Goal: Task Accomplishment & Management: Manage account settings

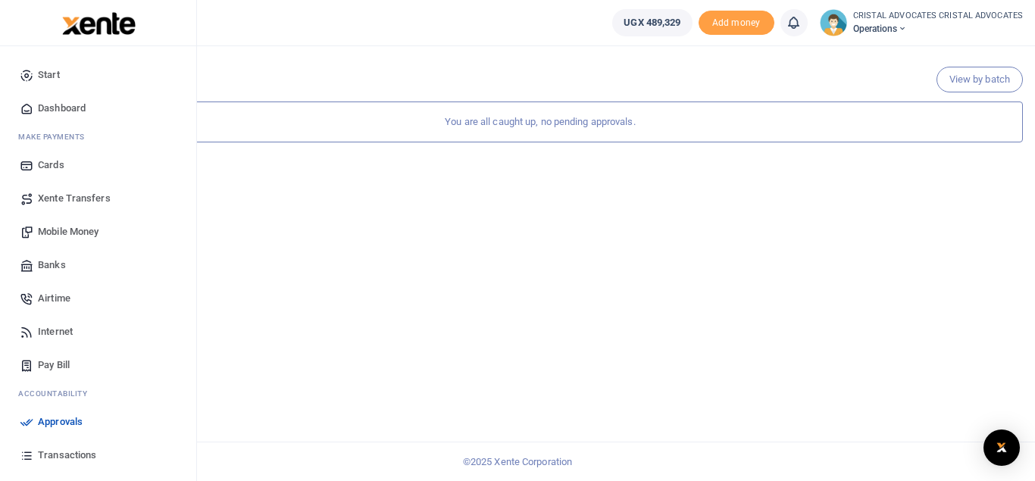
click at [75, 454] on span "Transactions" at bounding box center [67, 455] width 58 height 15
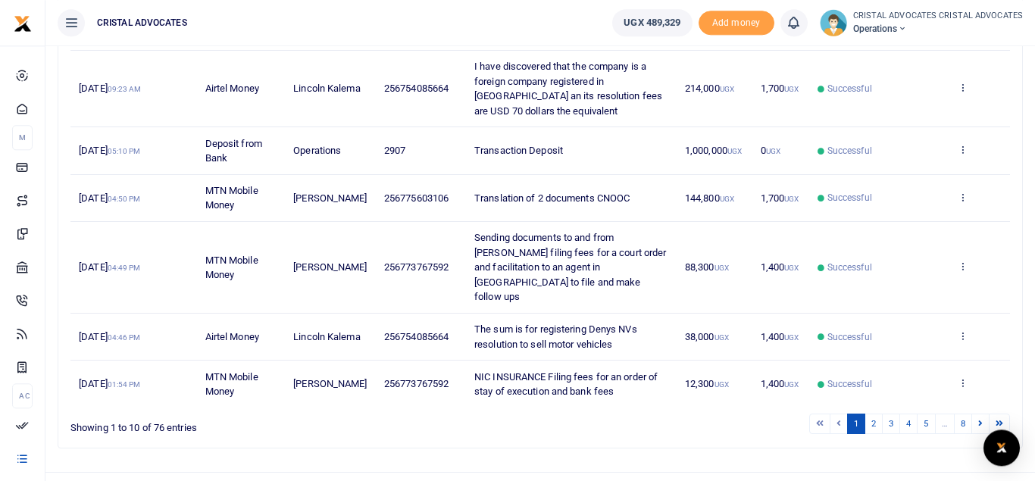
scroll to position [497, 0]
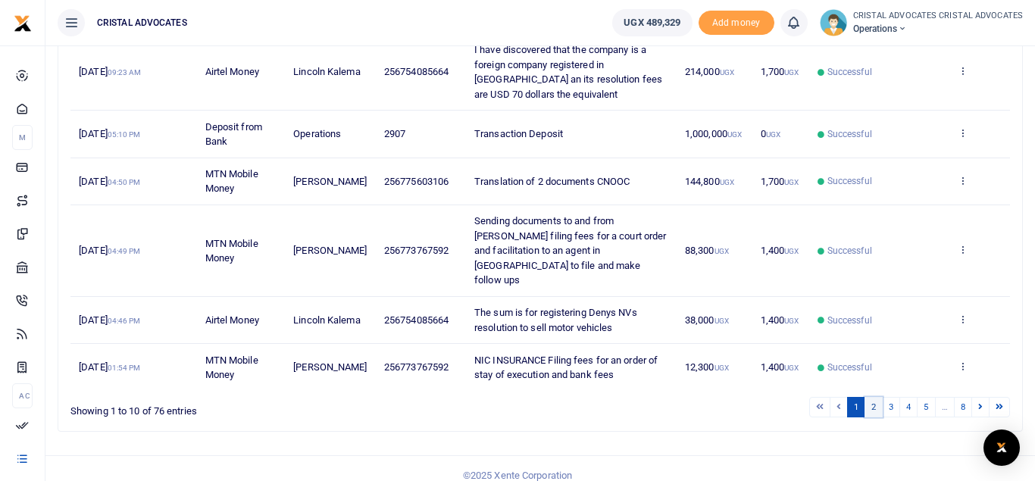
click at [870, 397] on link "2" at bounding box center [873, 407] width 18 height 20
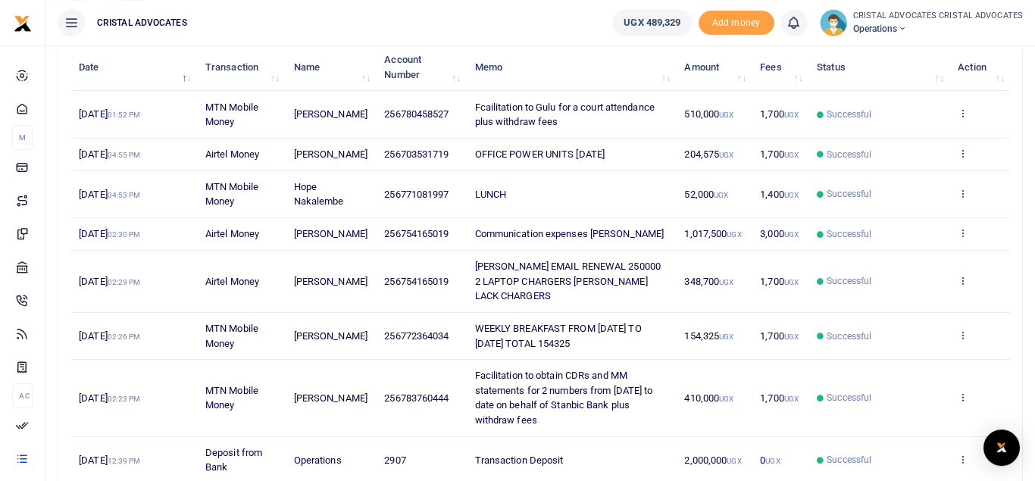
scroll to position [186, 0]
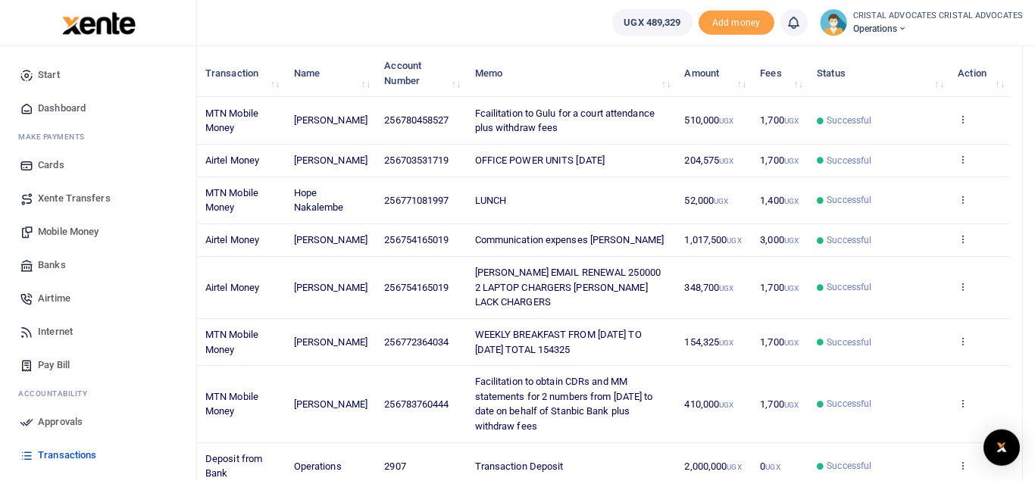
click at [82, 230] on span "Mobile Money" at bounding box center [68, 231] width 61 height 15
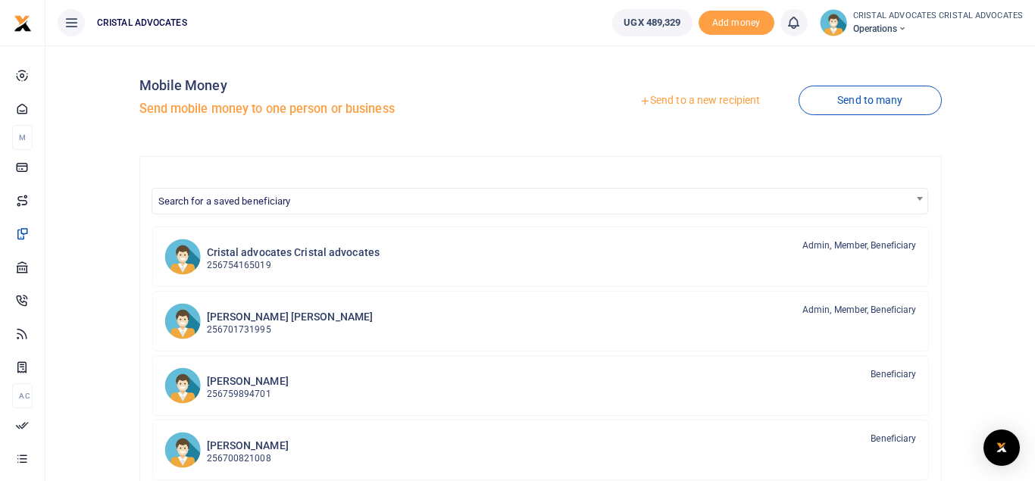
click at [670, 99] on link "Send to a new recipient" at bounding box center [700, 100] width 198 height 27
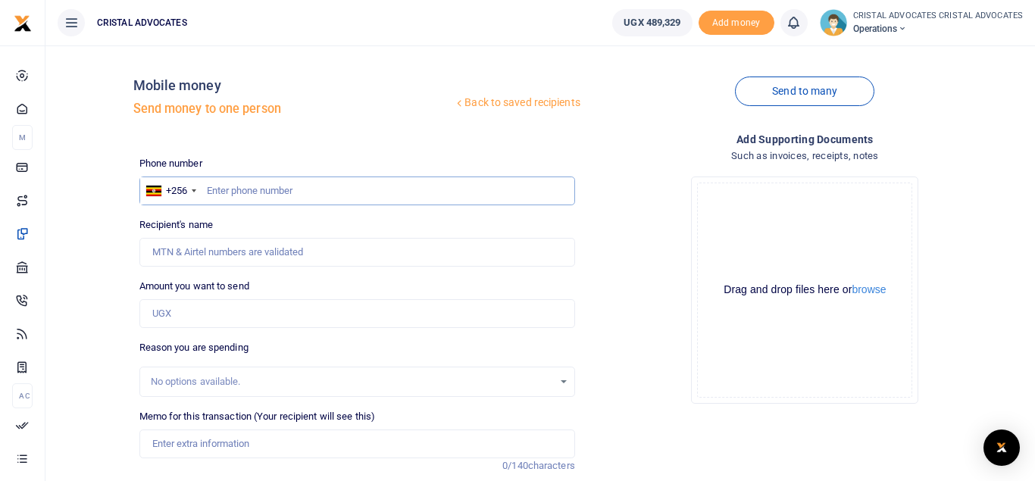
click at [308, 198] on input "text" at bounding box center [357, 190] width 436 height 29
type input "780458527"
type input "[PERSON_NAME]"
type input "780458527"
click at [170, 314] on input "Amount you want to send" at bounding box center [357, 313] width 436 height 29
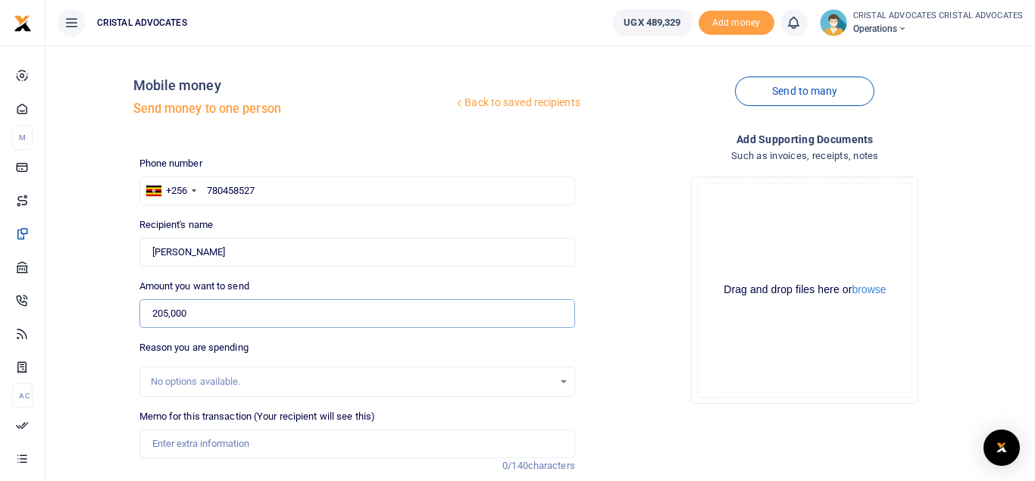
type input "205,000"
click at [200, 448] on input "Memo for this transaction (Your recipient will see this)" at bounding box center [357, 443] width 436 height 29
paste input "Facilitation for an extra day in Gulu, plus withdrawal fees"
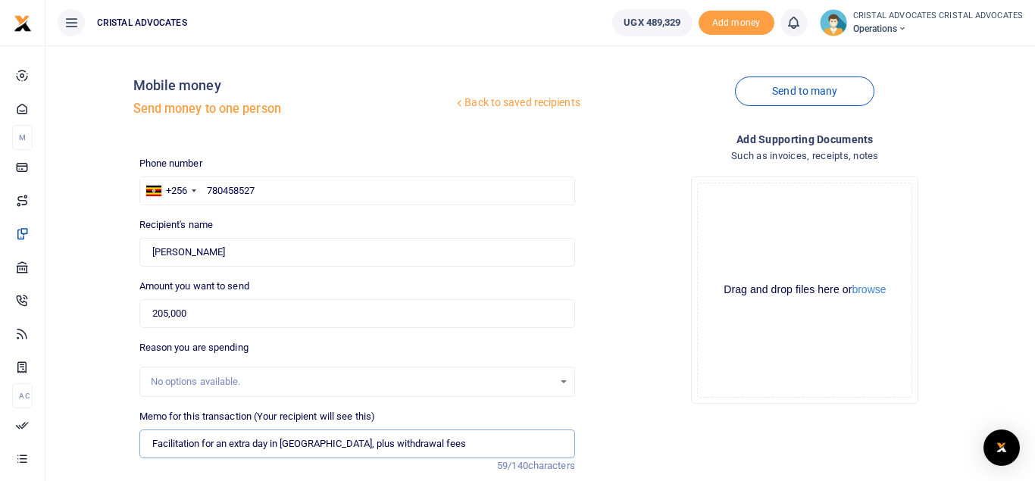
click at [302, 444] on input "Facilitation for an extra day in Gulu, plus withdrawal fees" at bounding box center [357, 443] width 436 height 29
click at [156, 443] on input "Facilitation for an extra day in Gulu plus withdrawal fees" at bounding box center [357, 443] width 436 height 29
click at [154, 443] on input "Facilitation for an extra day in Gulu plus withdrawal fees" at bounding box center [357, 443] width 436 height 29
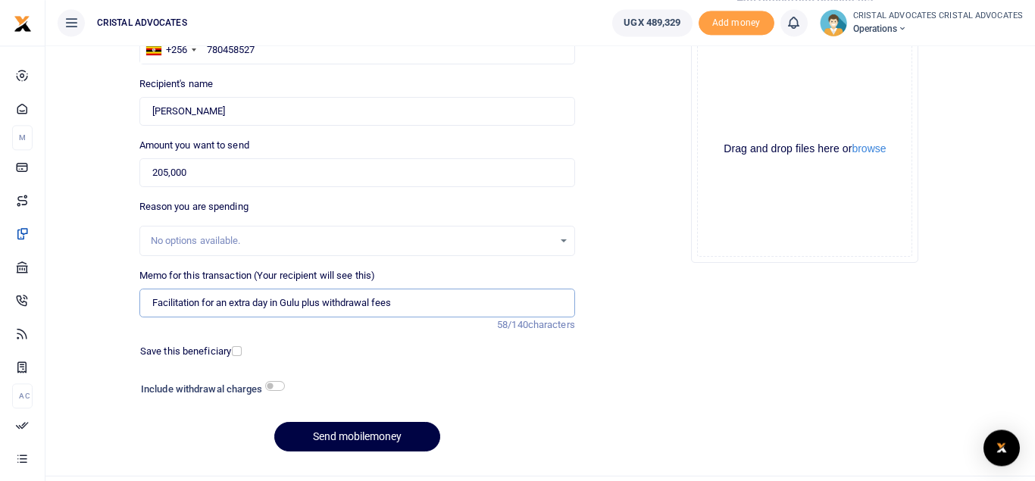
scroll to position [175, 0]
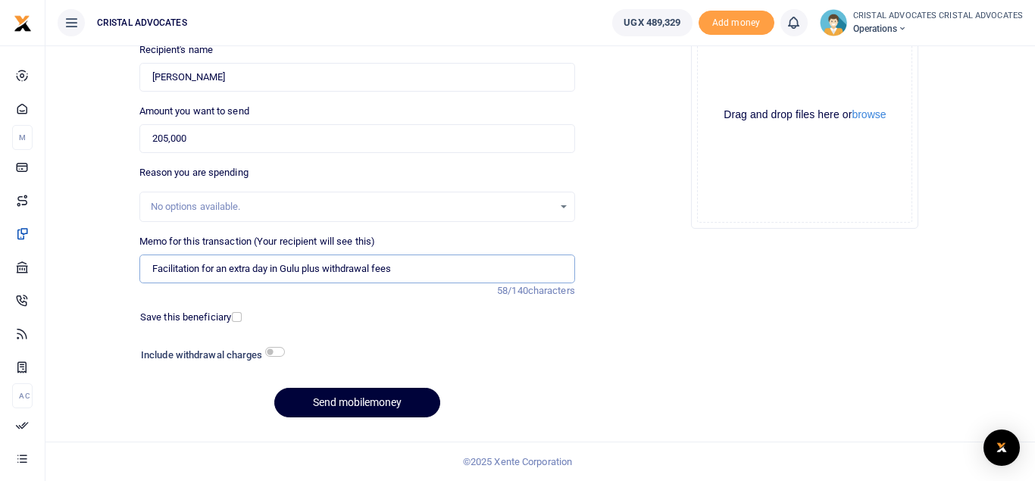
type input "Facilitation for an extra day in Gulu plus withdrawal fees"
click at [339, 398] on button "Send mobilemoney" at bounding box center [357, 403] width 166 height 30
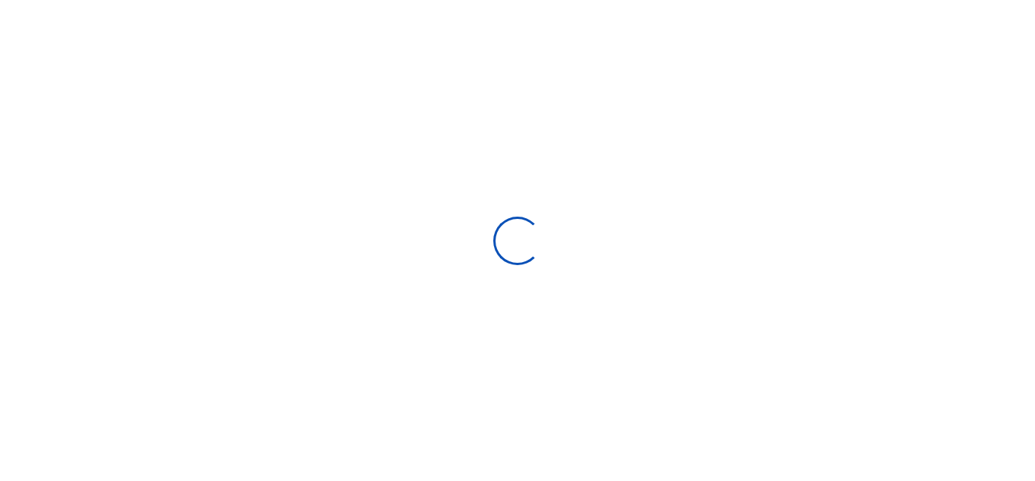
select select "Loading bundles"
select select
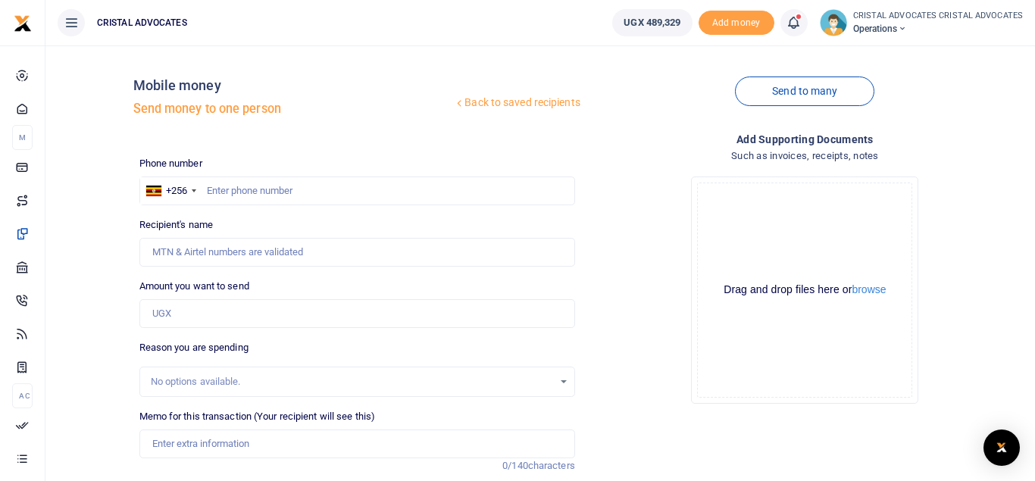
click at [792, 25] on icon at bounding box center [792, 22] width 15 height 17
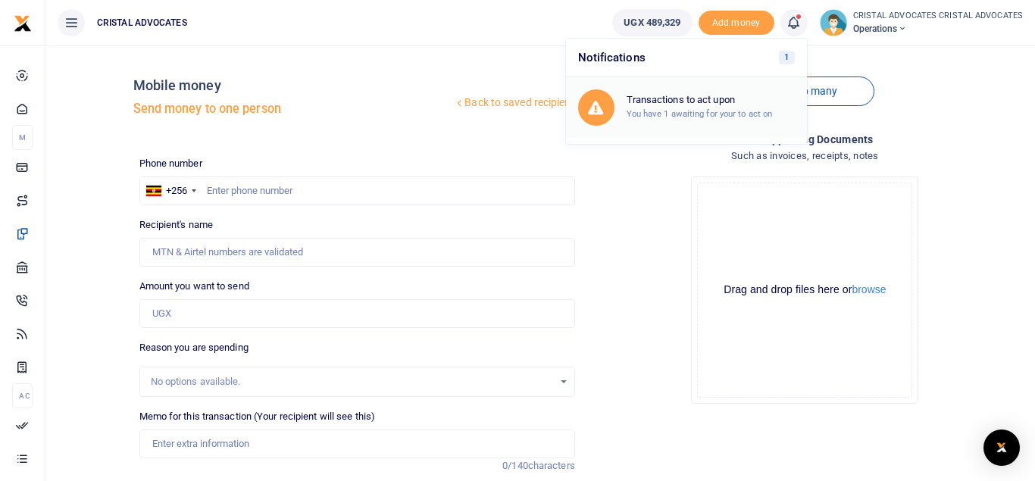
click at [731, 92] on div "Transactions to act upon You have 1 awaiting for your to act on" at bounding box center [686, 107] width 217 height 36
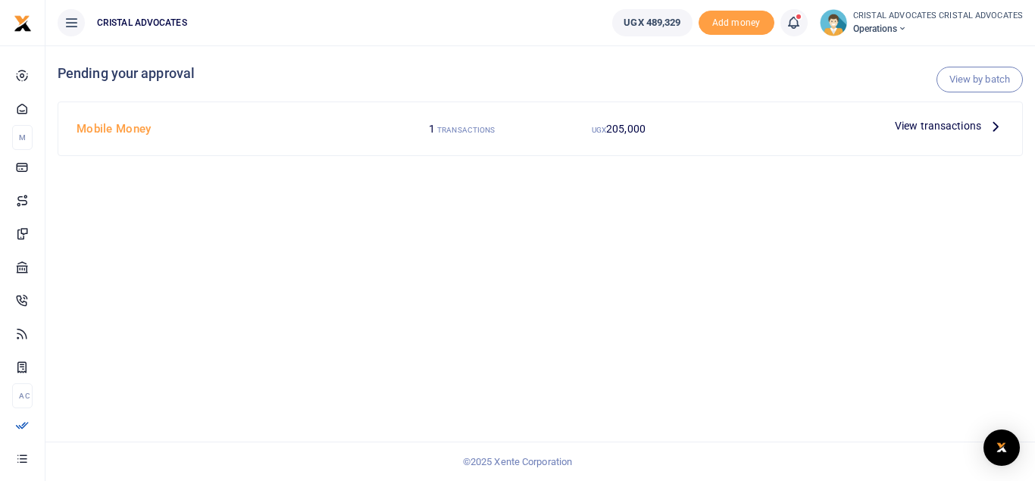
click at [946, 129] on span "View transactions" at bounding box center [938, 125] width 86 height 17
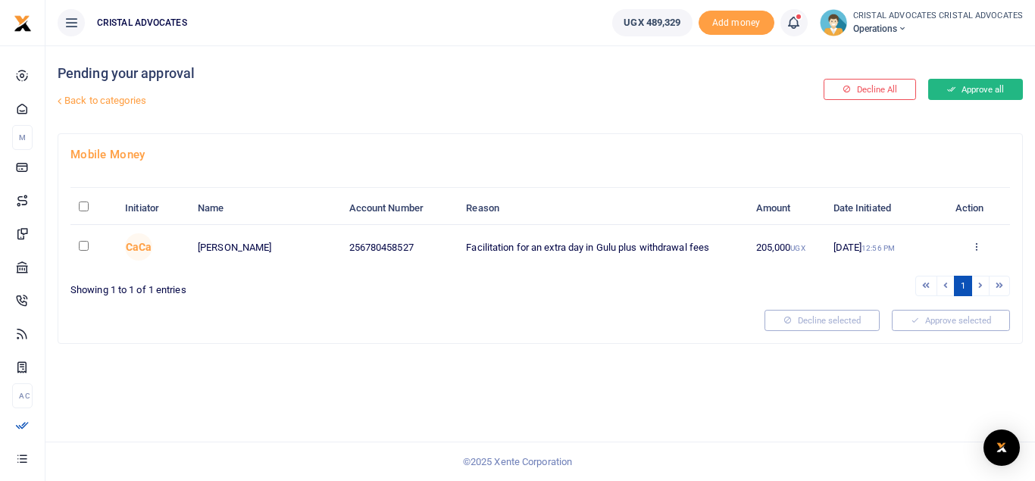
click at [991, 81] on button "Approve all" at bounding box center [975, 89] width 95 height 21
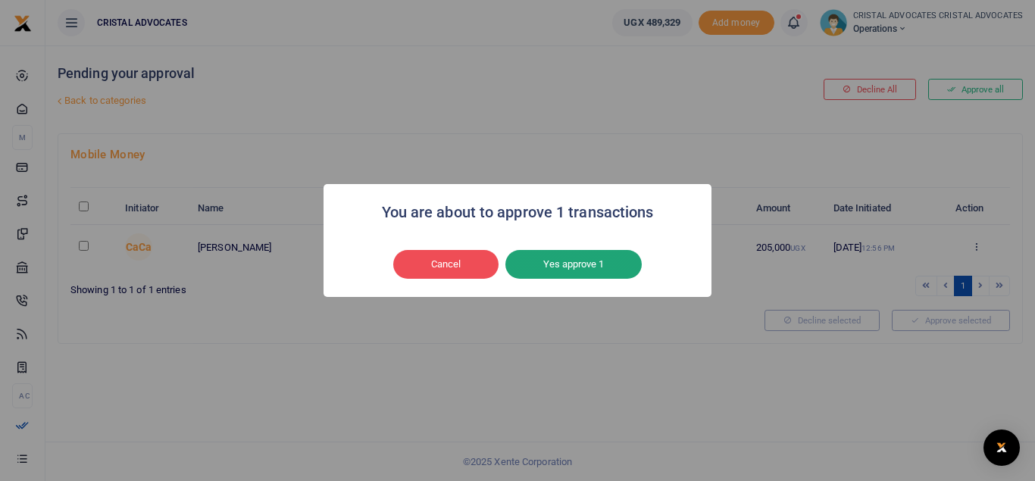
click at [580, 264] on button "Yes approve 1" at bounding box center [573, 264] width 136 height 29
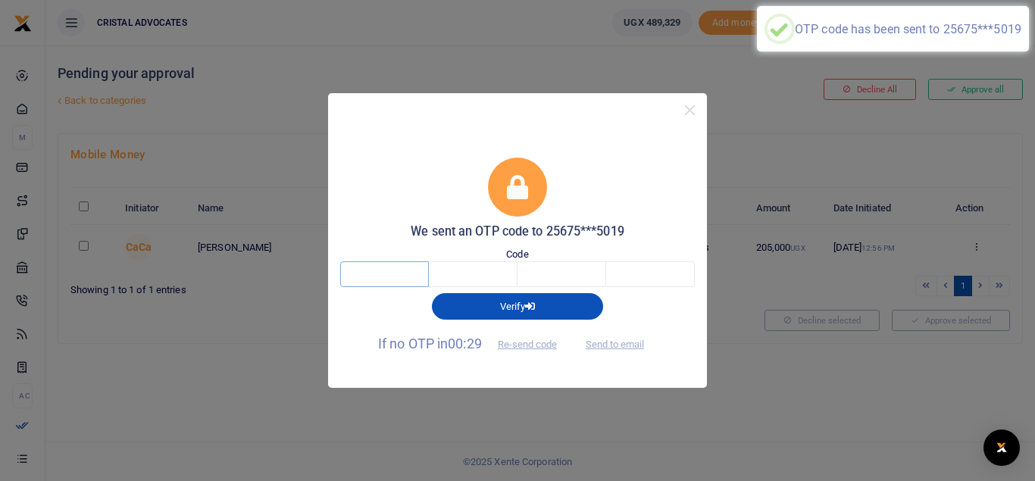
click at [382, 265] on input "text" at bounding box center [384, 274] width 89 height 26
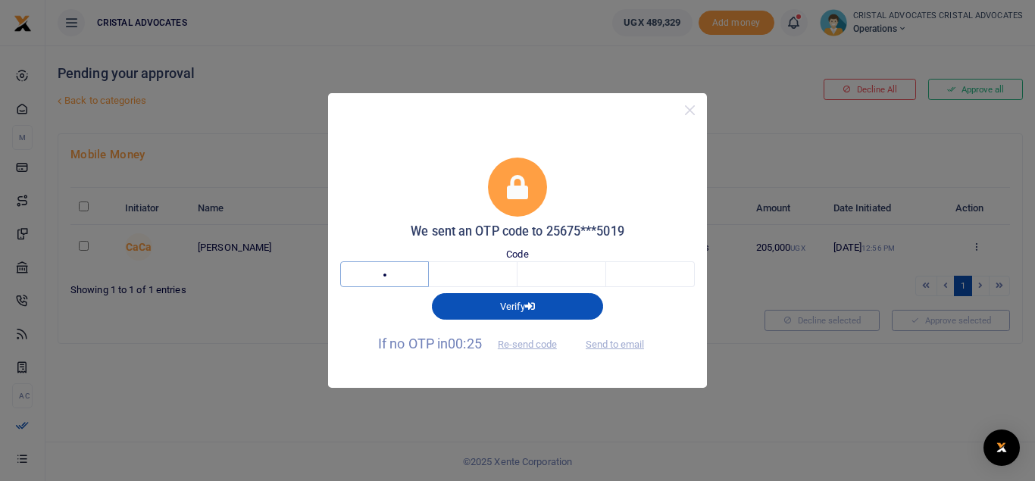
type input "7"
type input "3"
type input "7"
type input "2"
